Goal: Task Accomplishment & Management: Complete application form

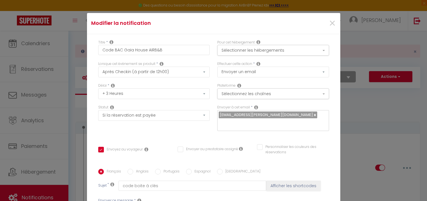
select select "3"
select select "3 Heures"
select select "if_booking_is_paid"
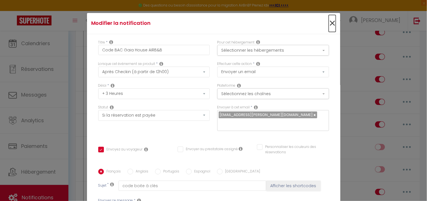
click at [329, 22] on span "×" at bounding box center [332, 23] width 7 height 17
type input "Code BAC Gaia House AIRB&B"
checkbox input "true"
checkbox input "false"
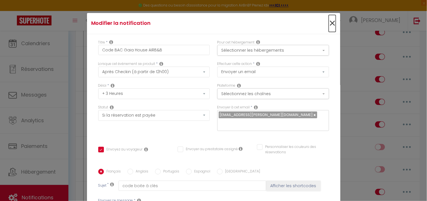
radio input "true"
type input "code boite à clés"
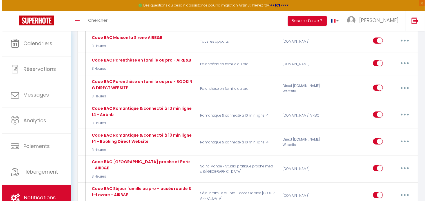
scroll to position [963, 0]
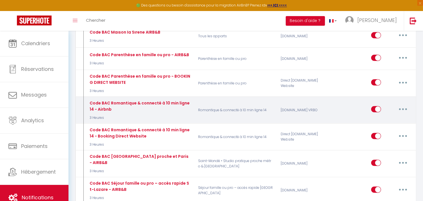
click at [401, 105] on button "button" at bounding box center [403, 109] width 16 height 9
click at [380, 117] on link "Editer" at bounding box center [388, 122] width 42 height 10
type input "Code BAC Romantique & connecté à 10 min ligne 14 - Airbnb"
select select "if_deposit_is_paid"
checkbox input "true"
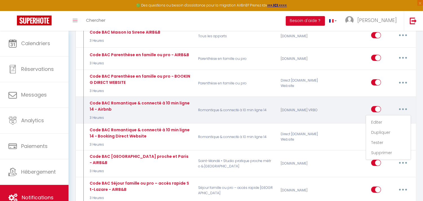
checkbox input "false"
type input "code Boite à clé"
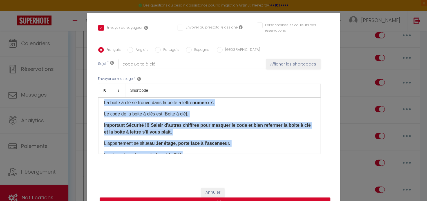
scroll to position [117, 0]
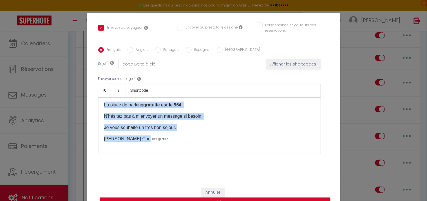
drag, startPoint x: 102, startPoint y: 116, endPoint x: 214, endPoint y: 165, distance: 122.5
click at [214, 165] on div "Français Anglais Portugais Espagnol Italien Sujet * code Boite à clé Afficher l…" at bounding box center [213, 104] width 231 height 130
copy div "Aller à l'immeuble numéro 3. Le code de l'entrée de l'immeuble numéro est 85B9.…"
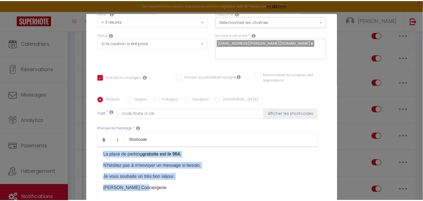
scroll to position [0, 0]
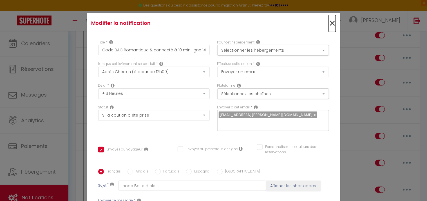
click at [329, 24] on span "×" at bounding box center [332, 23] width 7 height 17
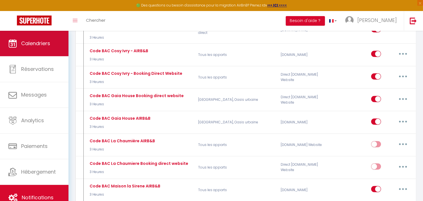
scroll to position [775, 0]
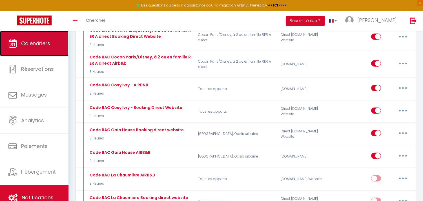
click at [45, 41] on span "Calendriers" at bounding box center [35, 43] width 29 height 7
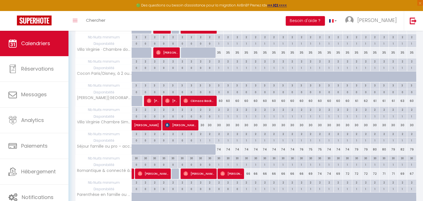
scroll to position [363, 0]
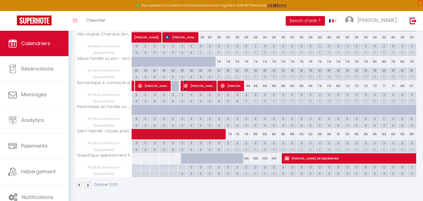
click at [193, 85] on span "[PERSON_NAME]" at bounding box center [198, 85] width 31 height 11
select select "OK"
select select "1"
select select "0"
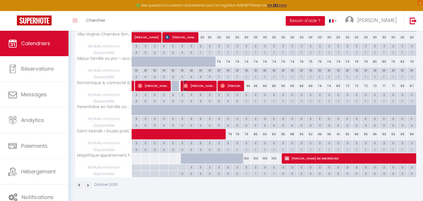
select select "1"
select select
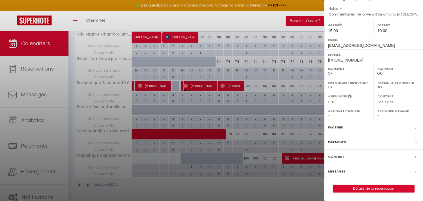
scroll to position [77, 0]
click at [383, 169] on div "Messages" at bounding box center [373, 171] width 99 height 15
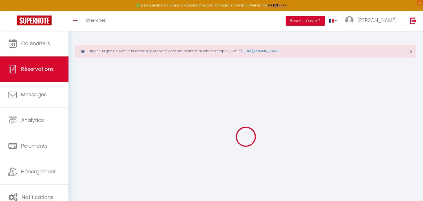
select select
checkbox input "false"
select select
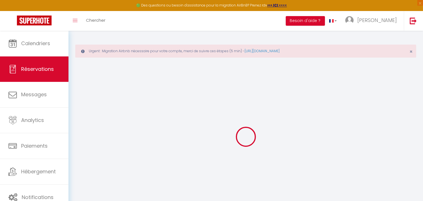
select select
checkbox input "false"
select select
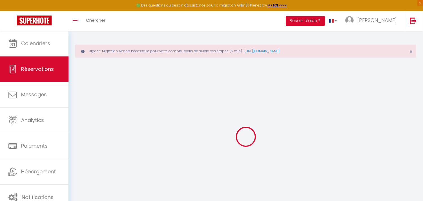
select select
checkbox input "false"
type textarea "Hello, we will be arriving in [GEOGRAPHIC_DATA] in the morning on the day of ch…"
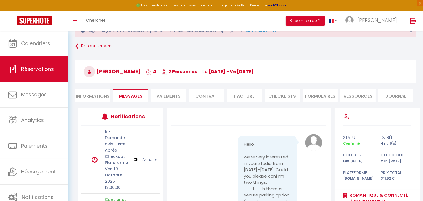
scroll to position [31, 0]
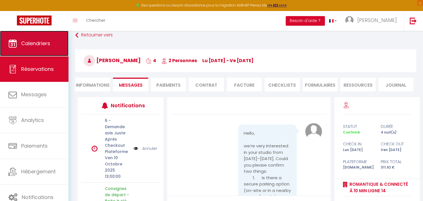
click at [34, 43] on span "Calendriers" at bounding box center [35, 43] width 29 height 7
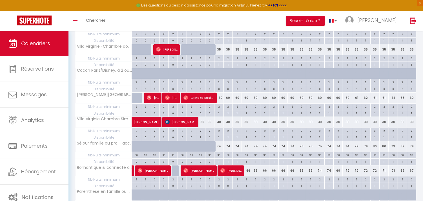
scroll to position [269, 0]
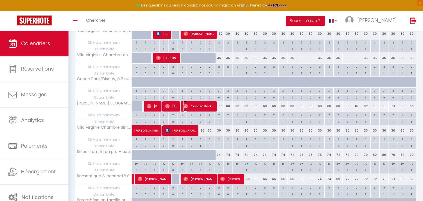
click at [187, 106] on img at bounding box center [185, 106] width 5 height 5
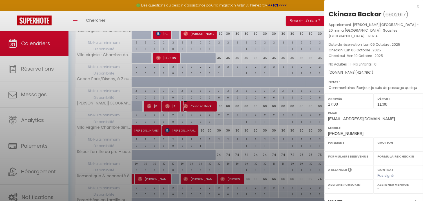
select select "OK"
select select "1"
select select "0"
select select "1"
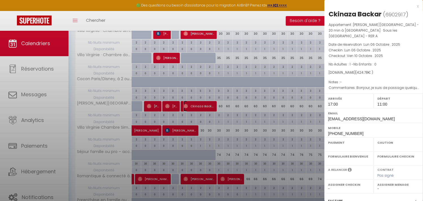
select select
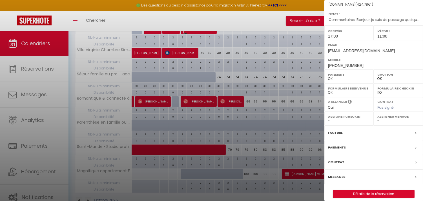
scroll to position [363, 0]
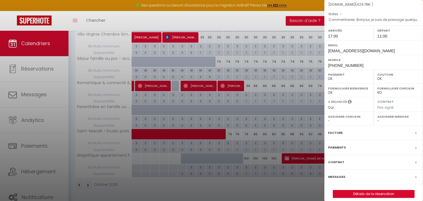
click at [408, 170] on div "Messages" at bounding box center [373, 176] width 99 height 15
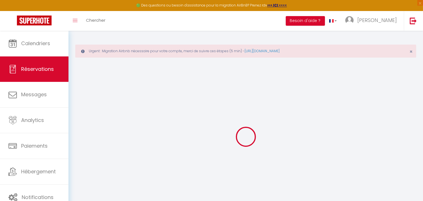
type input "Ckinaza"
type input "Backar"
type input "[EMAIL_ADDRESS][DOMAIN_NAME]"
type input "[PHONE_NUMBER]"
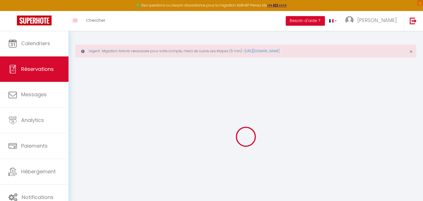
type input "[PHONE_NUMBER]"
select select
type input "52.16"
select select "66184"
select select "1"
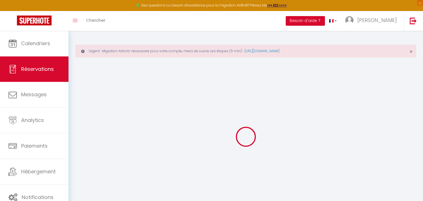
select select
type input "1"
select select "12"
select select
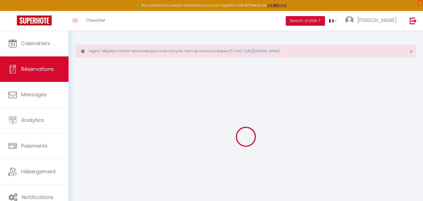
type input "340"
checkbox input "false"
type input "95.2"
select select "1"
type input "0"
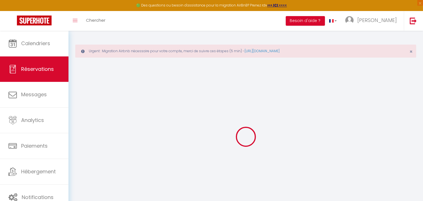
type input "0"
select select
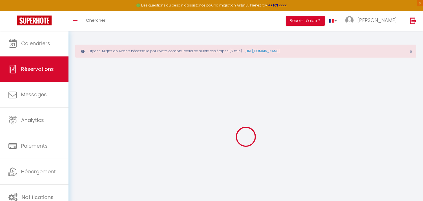
select select "15"
checkbox input "false"
select select
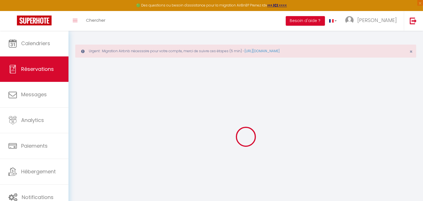
checkbox input "false"
select select
checkbox input "false"
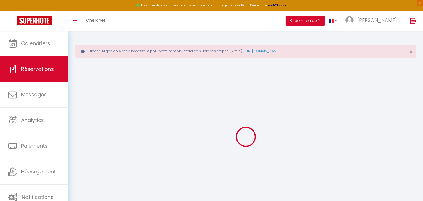
type textarea "Bonjour, je suis de passage quelques jours, je serai seul à ces journées"
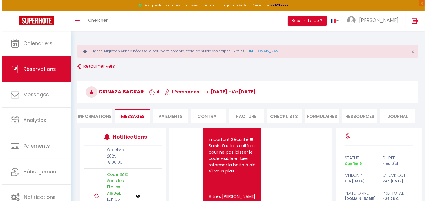
scroll to position [188, 0]
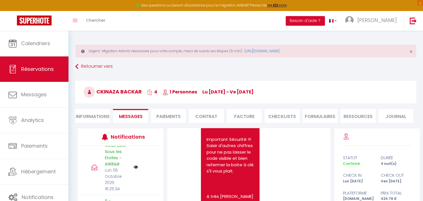
click at [134, 169] on img at bounding box center [136, 167] width 5 height 5
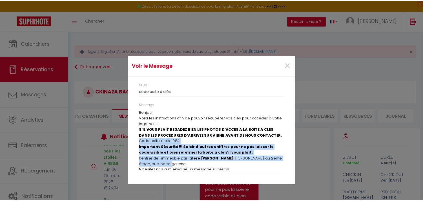
scroll to position [14, 0]
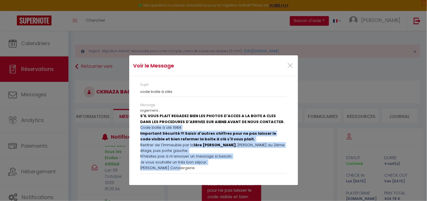
drag, startPoint x: 140, startPoint y: 140, endPoint x: 212, endPoint y: 173, distance: 79.1
click at [212, 173] on div "Message Bonjour, Voici les instructions afin de pouvoir récupérer vos clés pour…" at bounding box center [214, 137] width 146 height 71
copy div "Code boite à clé 1984 Important Sécurité !!! Saisir d'autres chiffres pour ne p…"
click at [292, 65] on span "×" at bounding box center [290, 65] width 7 height 17
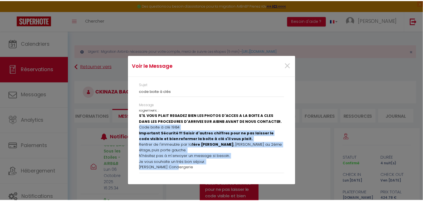
scroll to position [1335, 0]
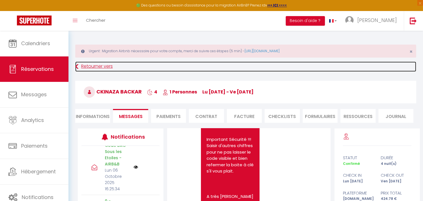
click at [78, 66] on icon at bounding box center [76, 66] width 3 height 10
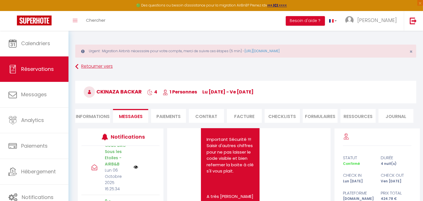
scroll to position [30, 0]
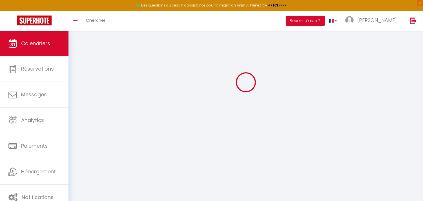
select select
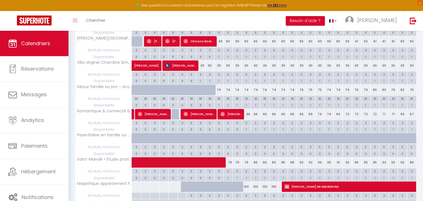
scroll to position [308, 0]
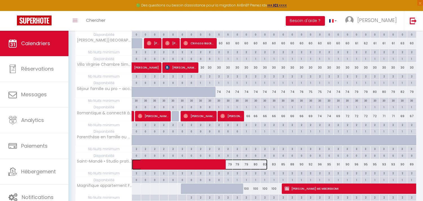
click at [150, 168] on span at bounding box center [203, 164] width 130 height 11
select select "OK"
select select "1"
select select "0"
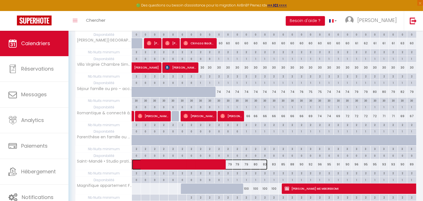
select select "1"
select select
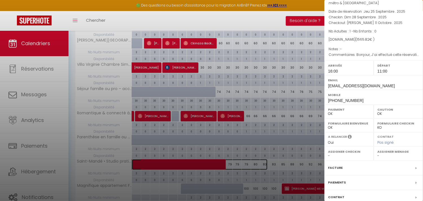
scroll to position [68, 0]
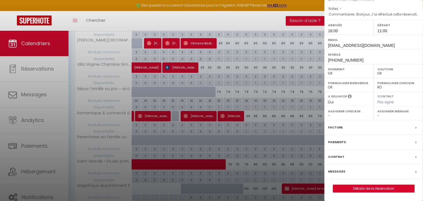
click at [345, 170] on div "Messages" at bounding box center [373, 171] width 99 height 15
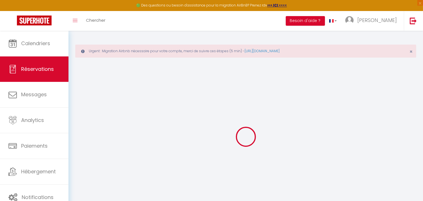
select select
checkbox input "false"
select select
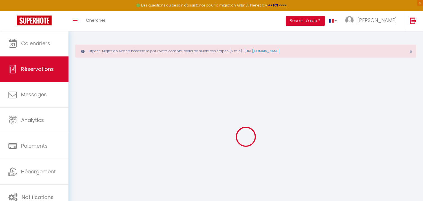
select select
checkbox input "false"
type textarea "Bonjour, J’ai effectué cette réservation pour un collaborateur de l’entreprise …"
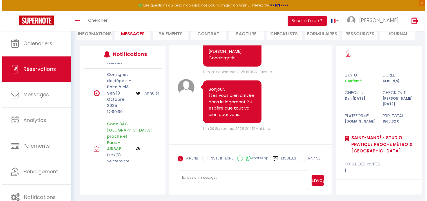
scroll to position [94, 0]
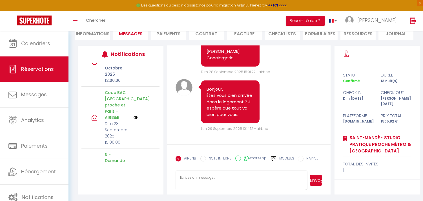
click at [134, 119] on img at bounding box center [136, 117] width 5 height 5
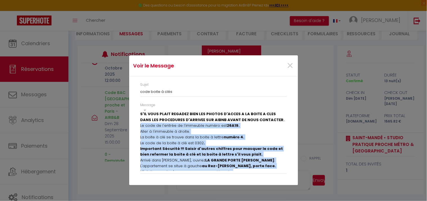
scroll to position [31, 0]
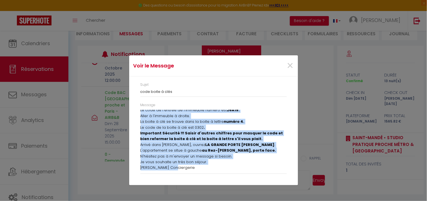
drag, startPoint x: 140, startPoint y: 141, endPoint x: 237, endPoint y: 170, distance: 101.2
click at [237, 170] on div "Bonjour, Voici les instructions afin de récupérer vos clés pour accéder à votre…" at bounding box center [214, 140] width 146 height 61
copy div "Le code de l'entrée de l'immeuble numéro est 26A19 . Aller à l'immeuble à droit…"
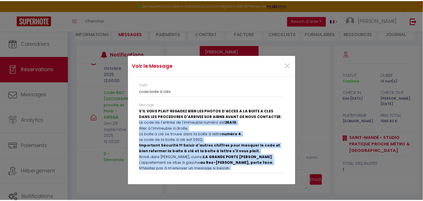
scroll to position [0, 0]
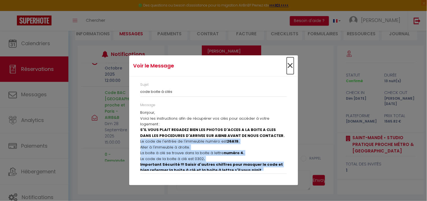
click at [290, 66] on span "×" at bounding box center [290, 65] width 7 height 17
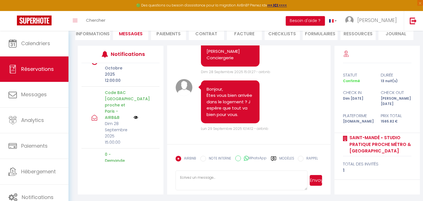
click at [134, 119] on img at bounding box center [136, 117] width 5 height 5
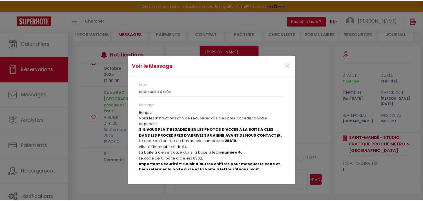
scroll to position [31, 0]
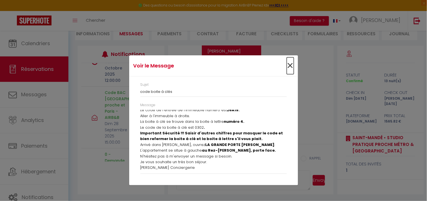
click at [289, 65] on span "×" at bounding box center [290, 65] width 7 height 17
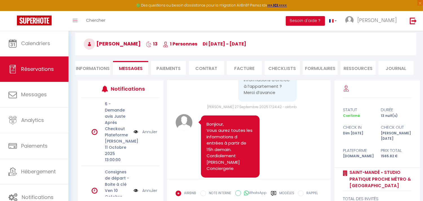
scroll to position [0, 0]
